Goal: Task Accomplishment & Management: Use online tool/utility

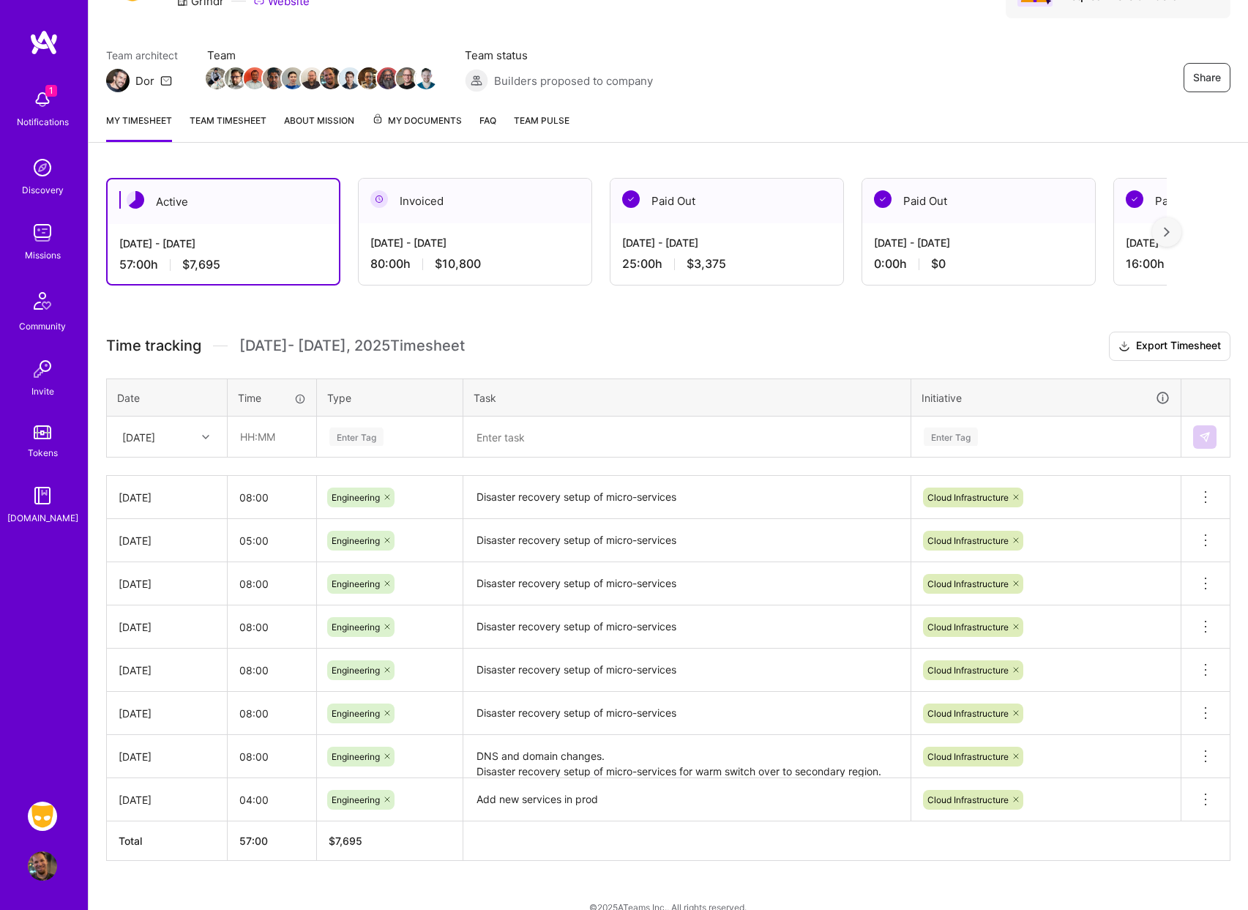
scroll to position [114, 0]
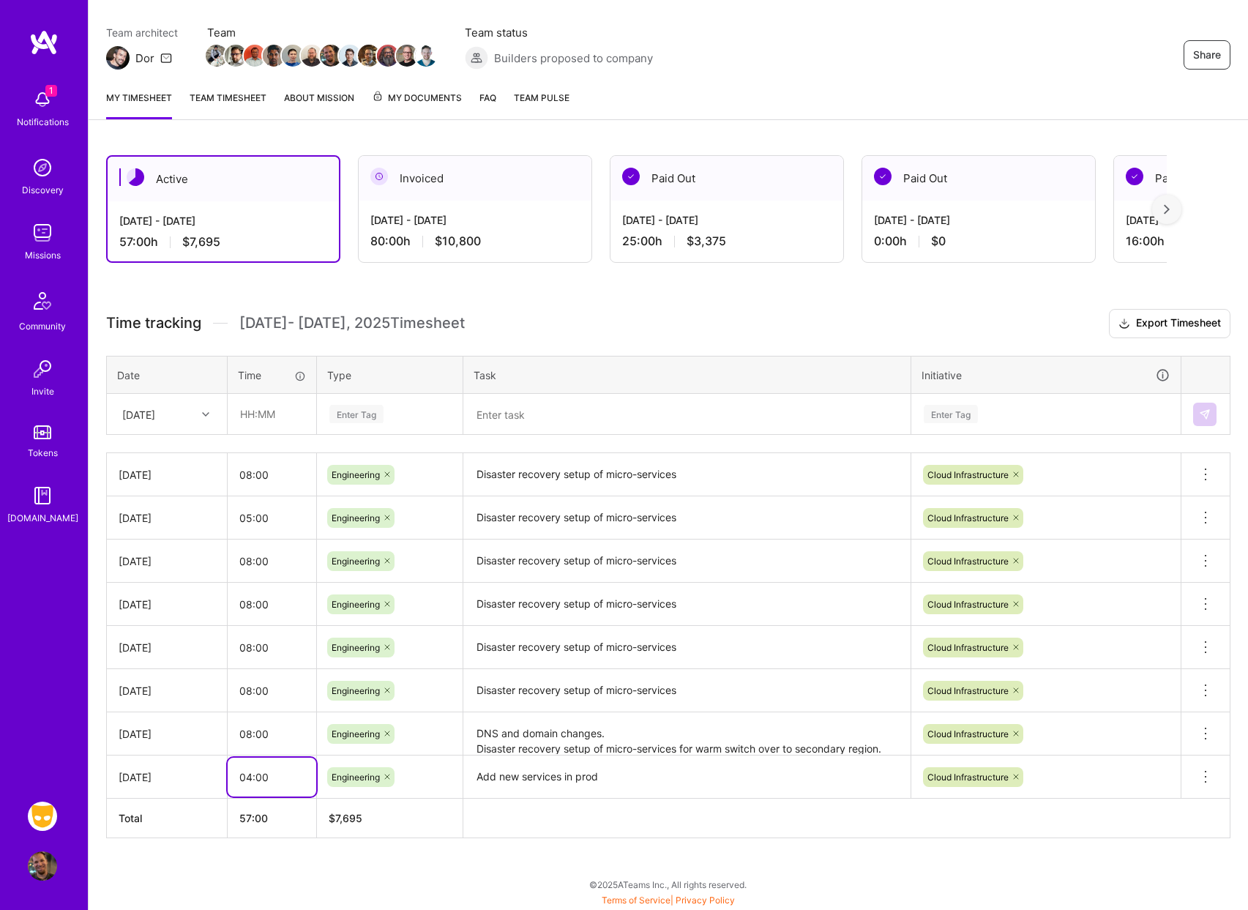
click at [250, 783] on input "04:00" at bounding box center [272, 777] width 89 height 39
type input "06:00"
click at [258, 414] on input "text" at bounding box center [271, 414] width 87 height 39
type input "08:00"
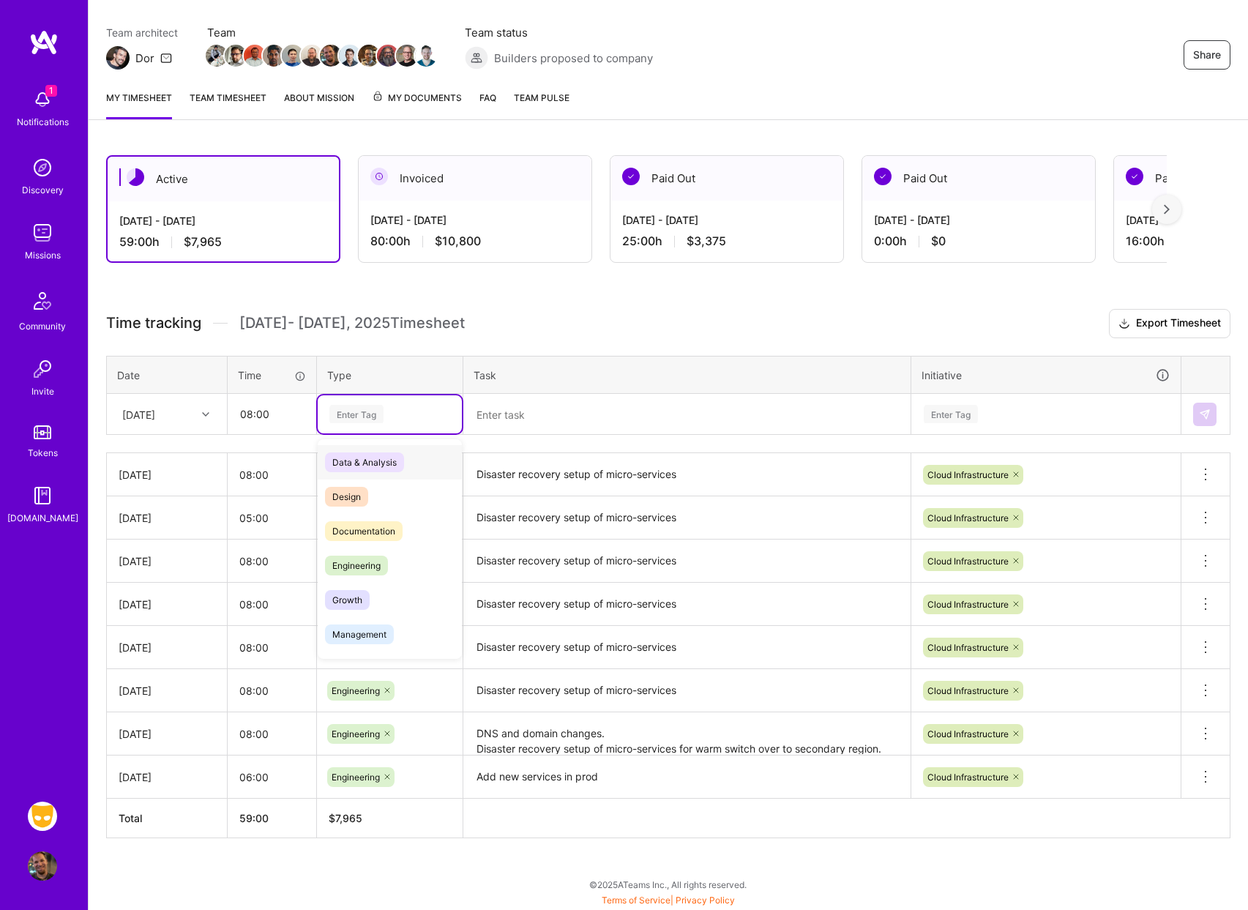
click at [395, 407] on div "Enter Tag" at bounding box center [390, 414] width 124 height 18
click at [373, 556] on span "Engineering" at bounding box center [356, 566] width 63 height 20
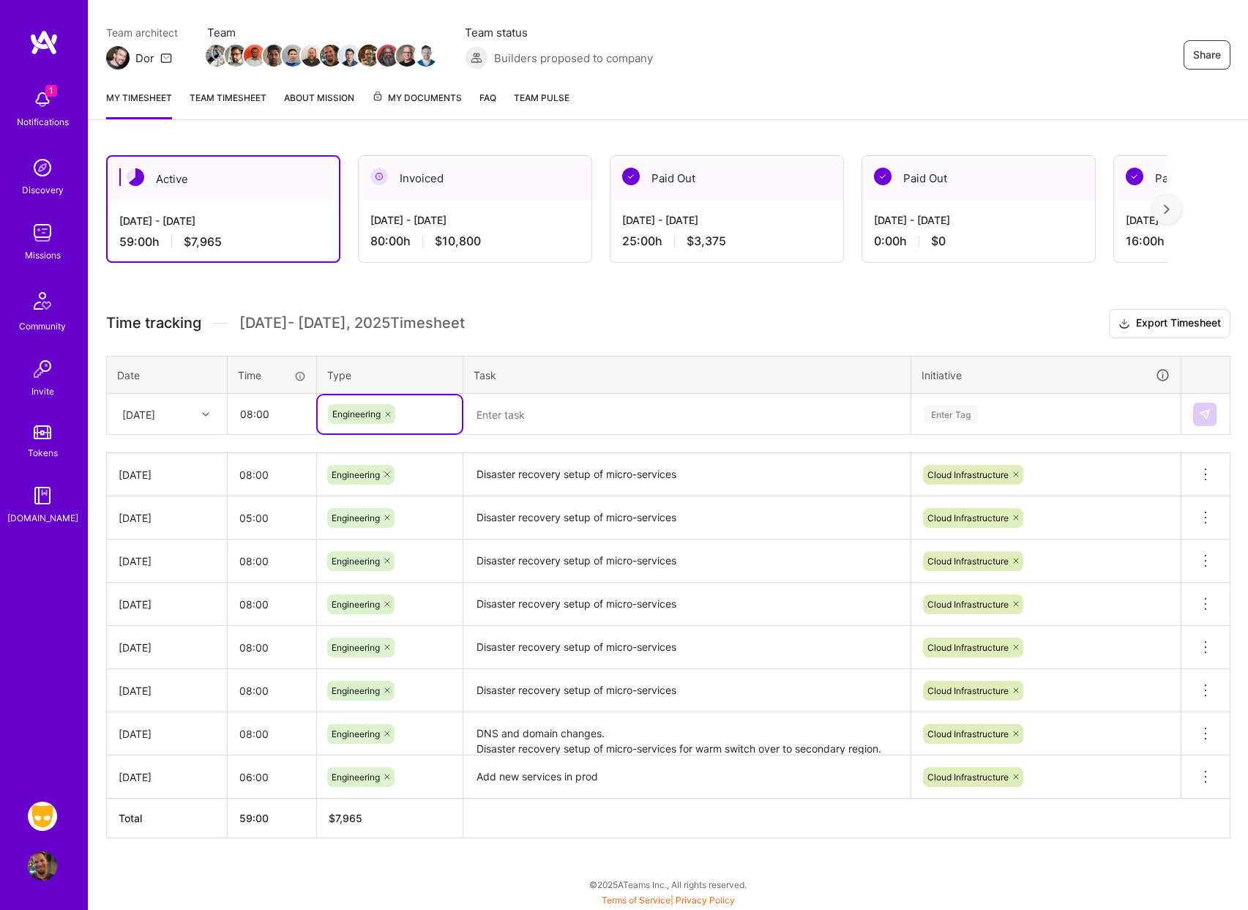
click at [577, 406] on textarea at bounding box center [687, 414] width 444 height 38
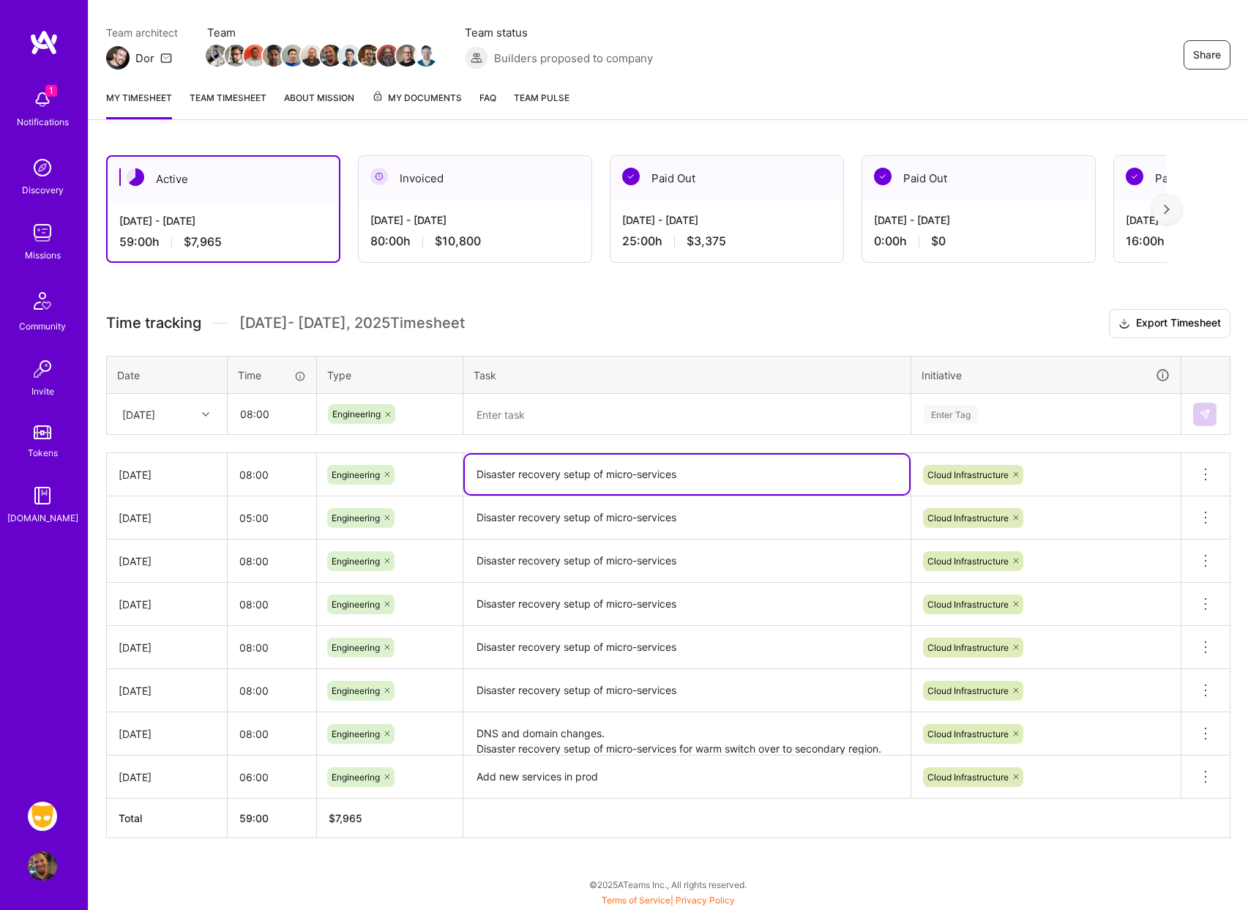
drag, startPoint x: 683, startPoint y: 475, endPoint x: 462, endPoint y: 465, distance: 221.3
click at [463, 465] on td "Disaster recovery setup of micro-services" at bounding box center [687, 474] width 448 height 43
click at [646, 403] on textarea at bounding box center [687, 414] width 444 height 39
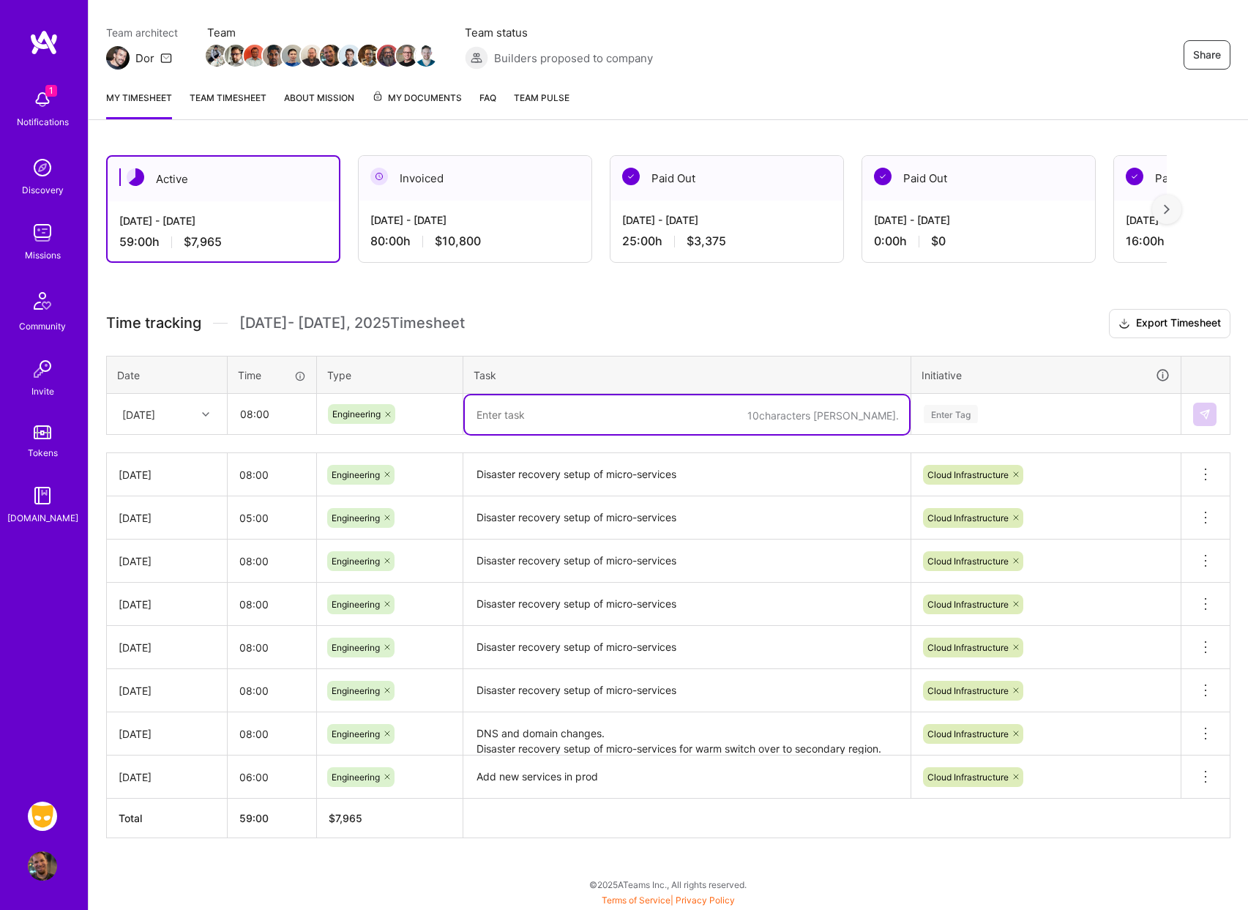
paste textarea "Disaster recovery setup of micro-services"
type textarea "Disaster recovery setup of micro-services"
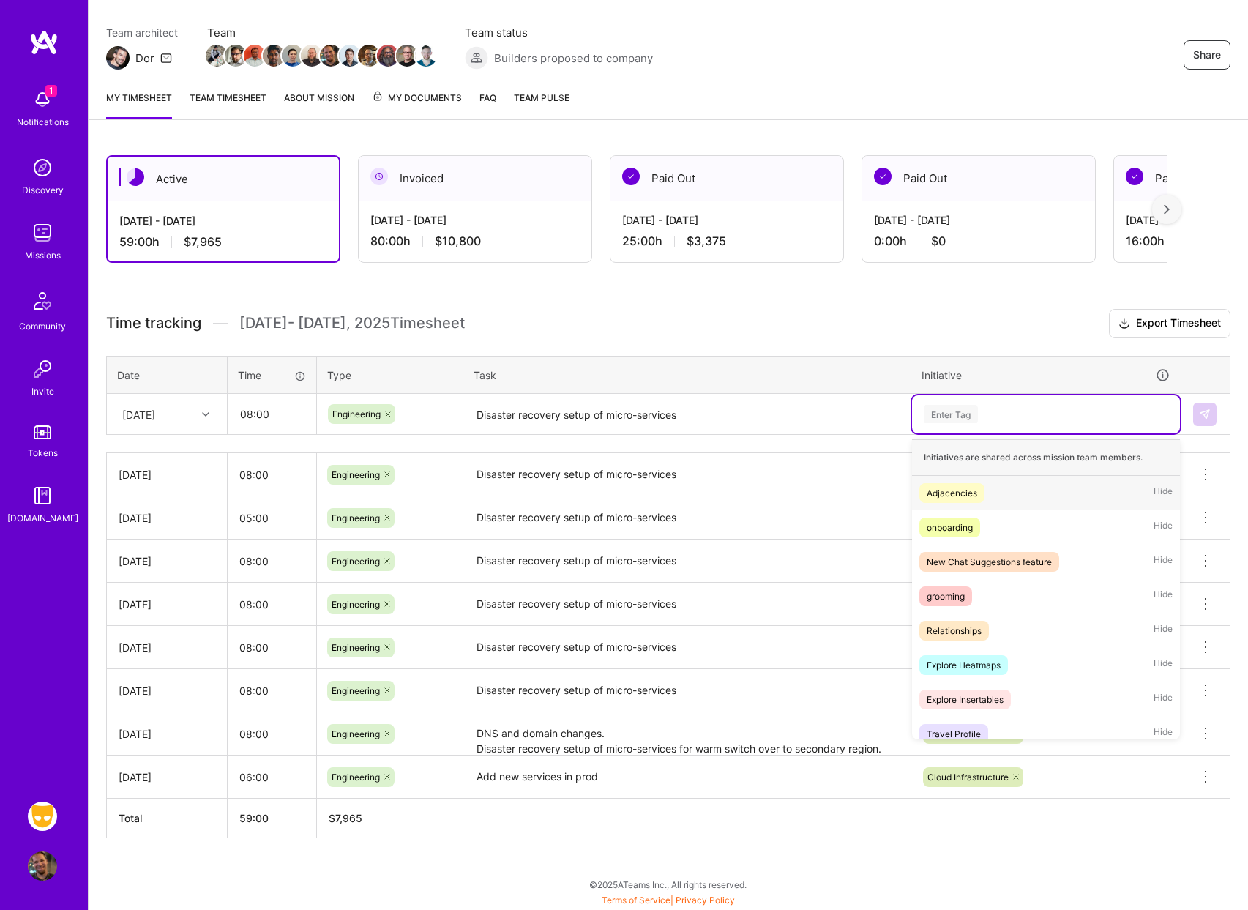
click at [1026, 414] on div "Enter Tag" at bounding box center [1045, 414] width 247 height 18
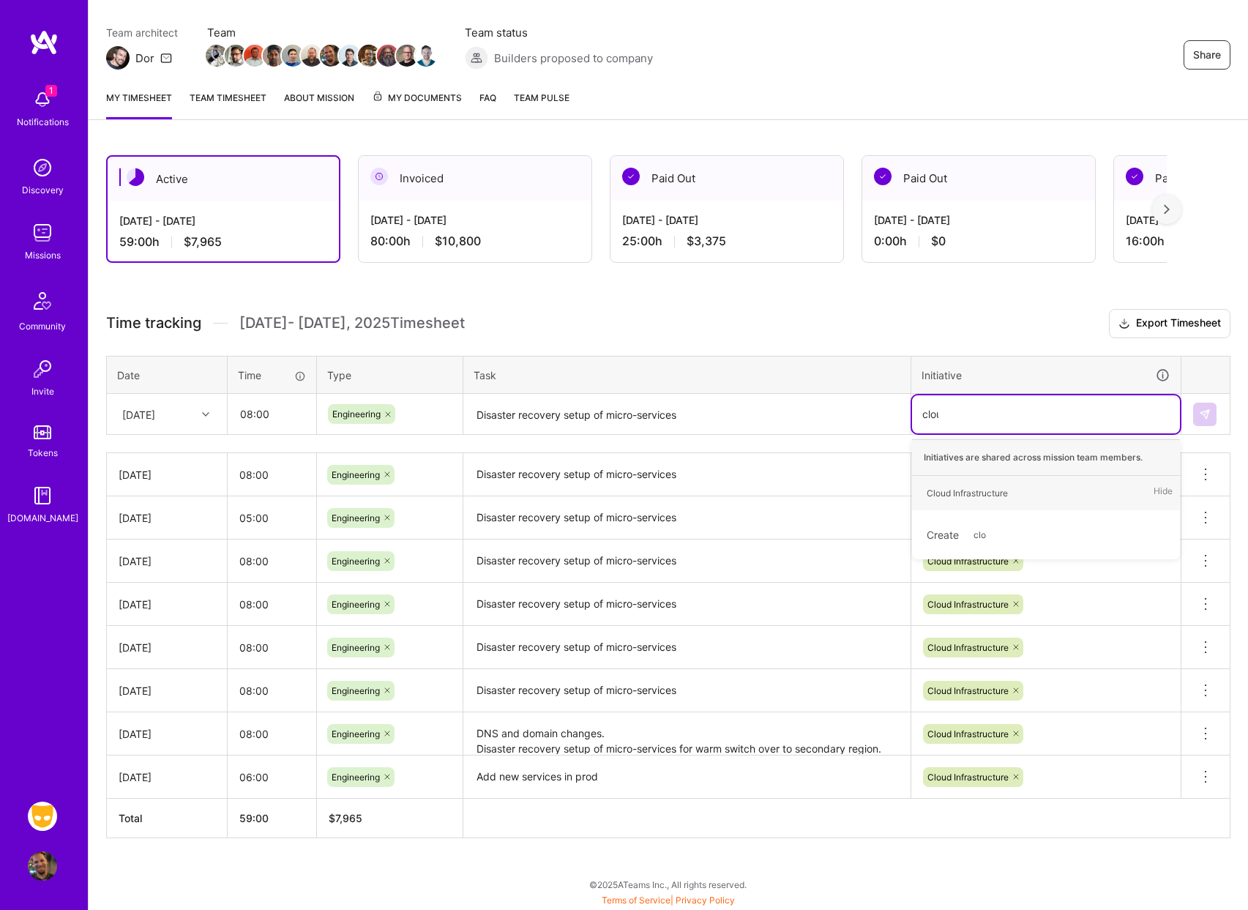
type input "cloud"
drag, startPoint x: 1011, startPoint y: 498, endPoint x: 1029, endPoint y: 495, distance: 18.5
click at [1011, 499] on span "Cloud Infrastructure" at bounding box center [968, 493] width 96 height 20
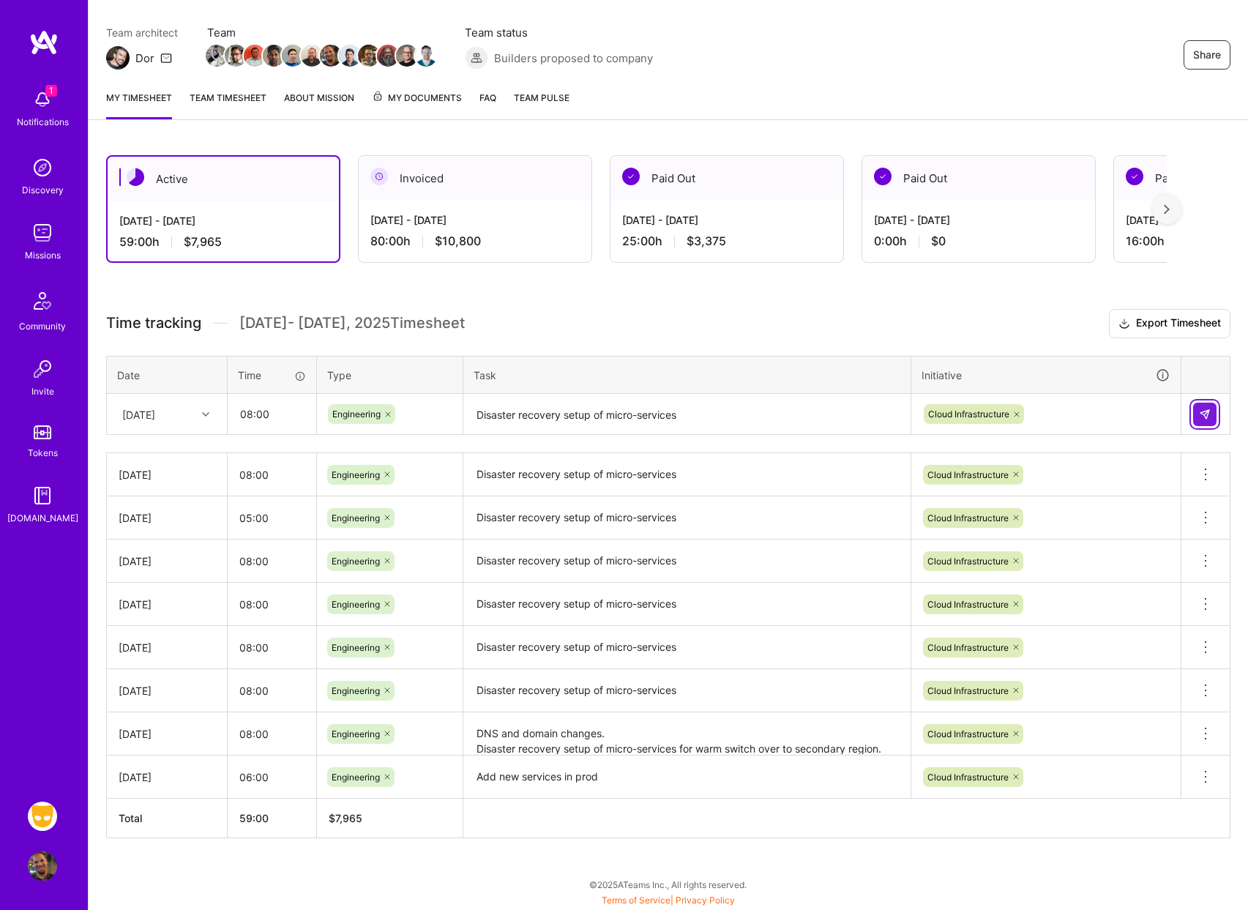
click at [1212, 419] on button at bounding box center [1204, 414] width 23 height 23
